Goal: Task Accomplishment & Management: Complete application form

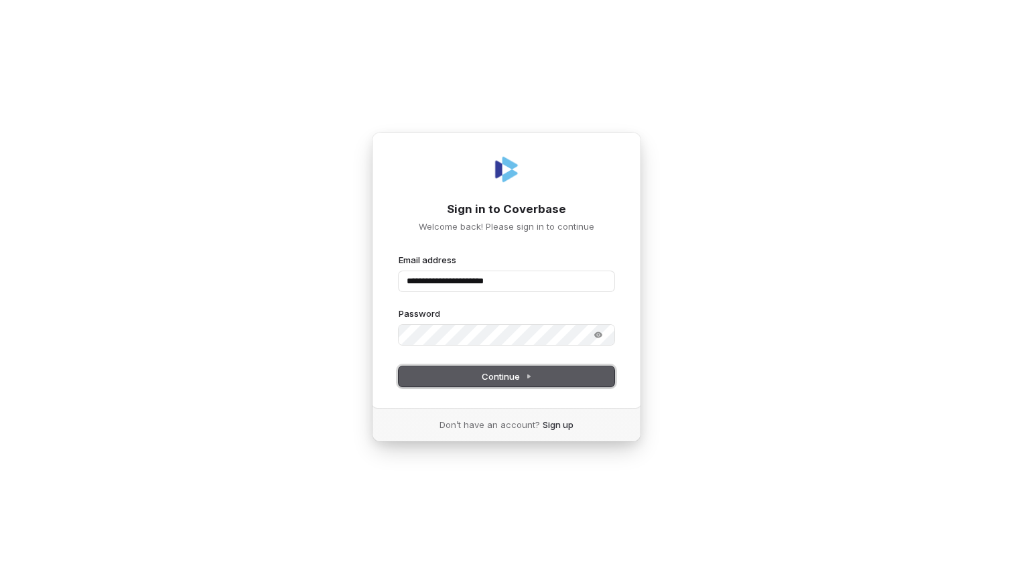
click at [551, 380] on button "Continue" at bounding box center [506, 376] width 216 height 20
type input "**********"
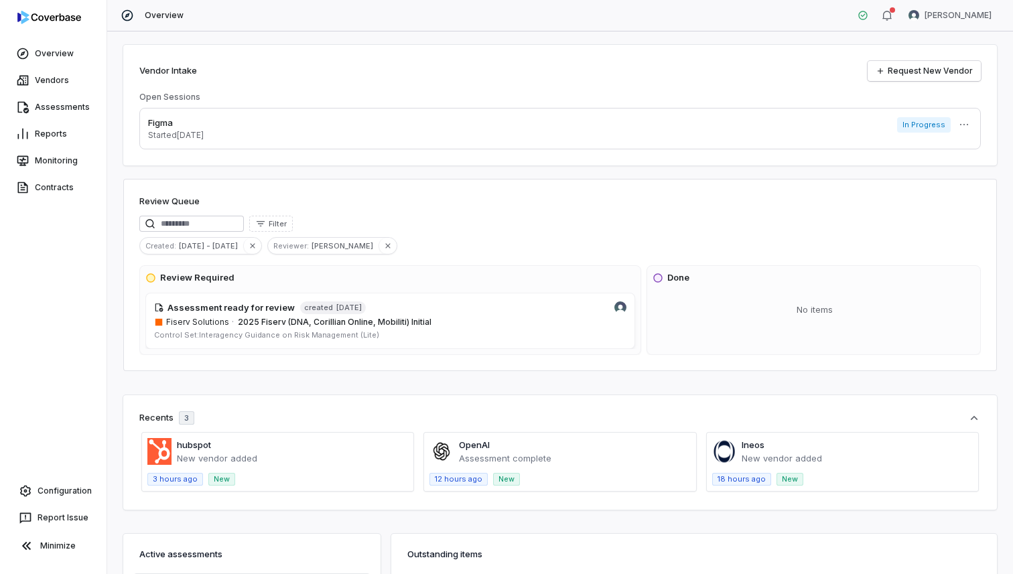
click at [589, 84] on div "Vendor Intake Request New Vendor Open Sessions Figma Started [DATE] In Progress…" at bounding box center [559, 105] width 873 height 121
click at [890, 77] on link "Request New Vendor" at bounding box center [923, 71] width 113 height 20
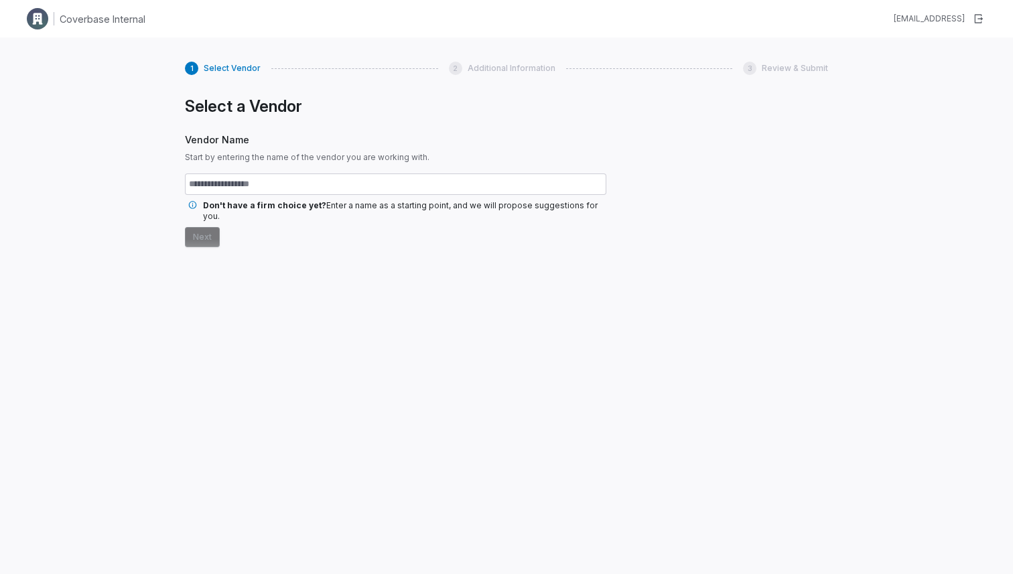
click at [295, 185] on input "text" at bounding box center [395, 183] width 421 height 21
click at [153, 108] on div "1 Select Vendor 2 Additional Information 3 Review & Submit Select a Vendor Vend…" at bounding box center [506, 325] width 1013 height 574
